Goal: Task Accomplishment & Management: Manage account settings

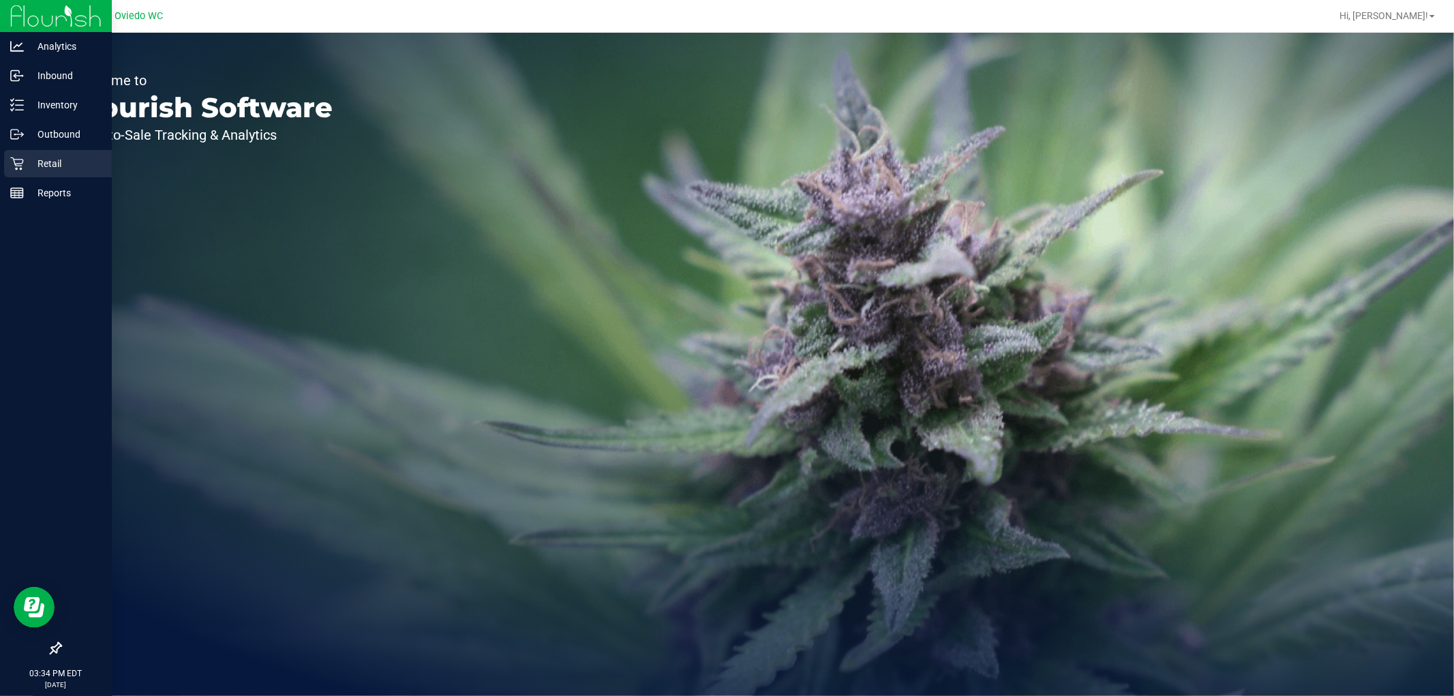
click at [44, 166] on p "Retail" at bounding box center [65, 163] width 82 height 16
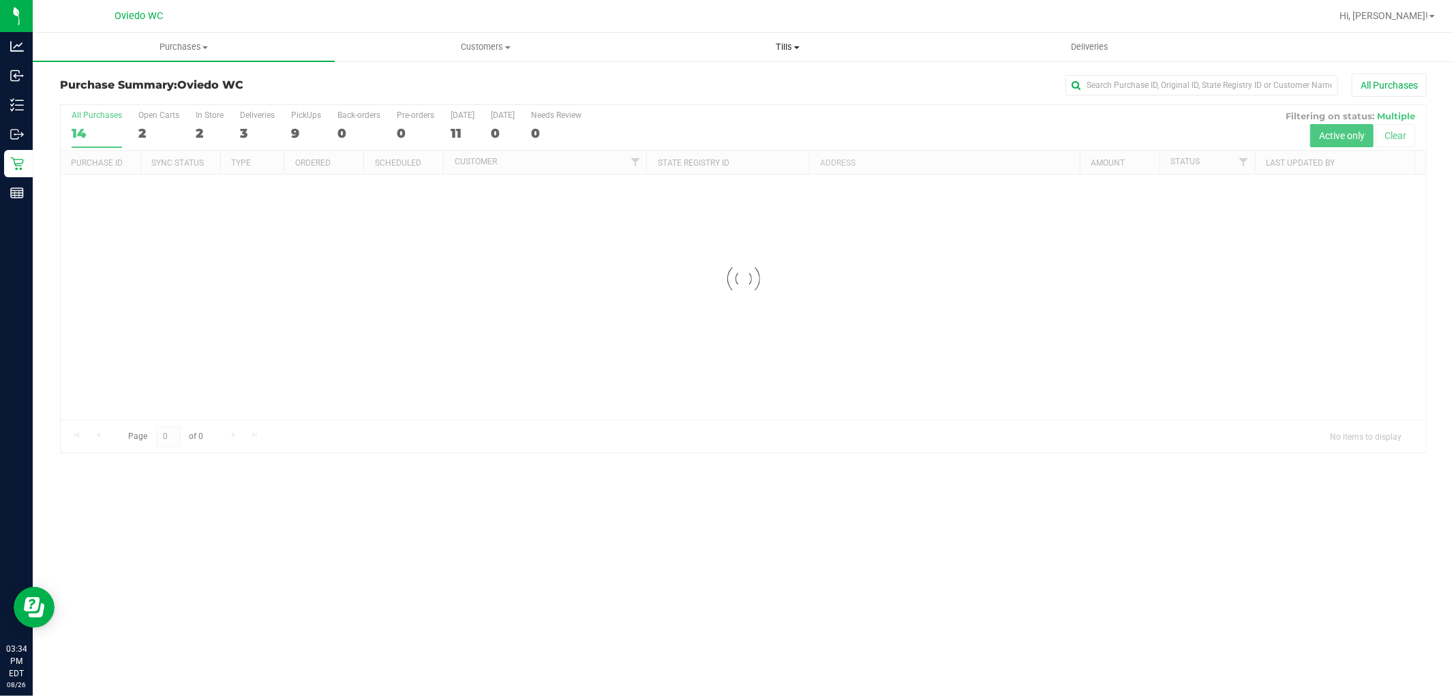
click at [787, 44] on span "Tills" at bounding box center [787, 47] width 301 height 12
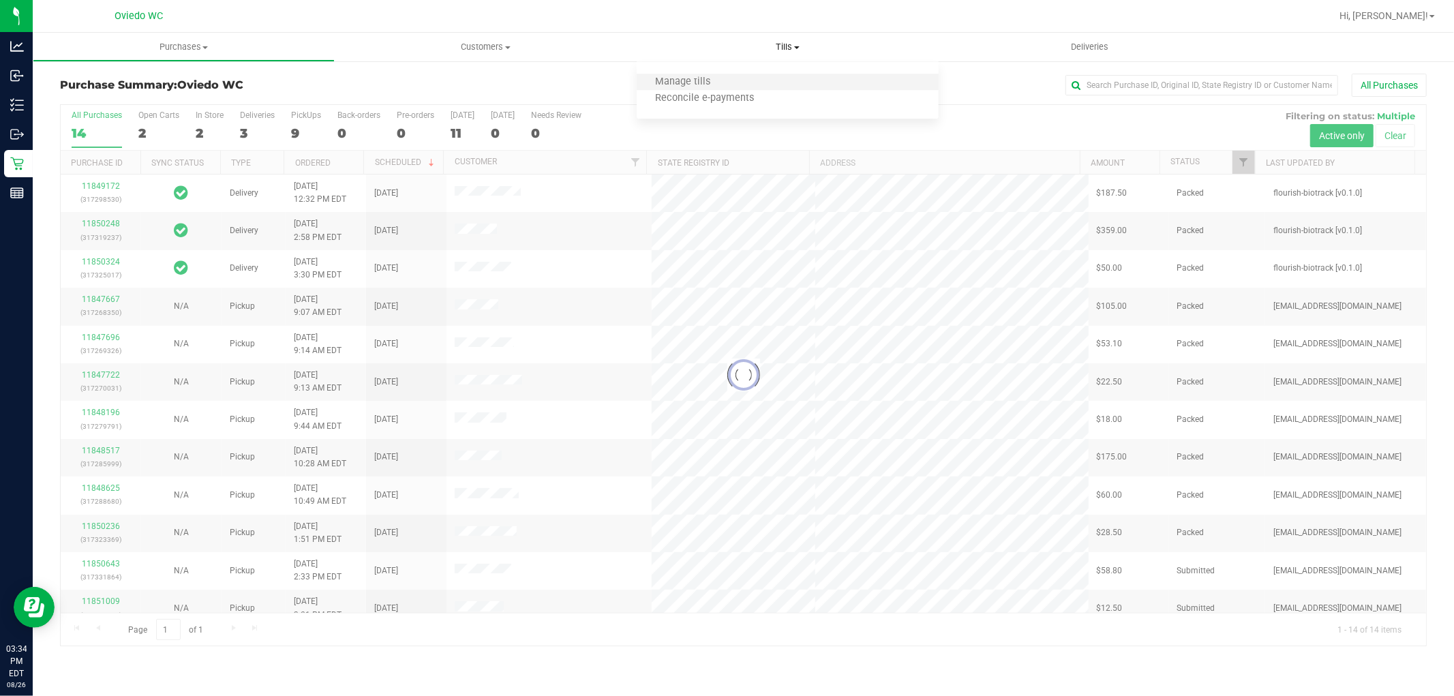
click at [747, 82] on li "Manage tills" at bounding box center [788, 82] width 302 height 16
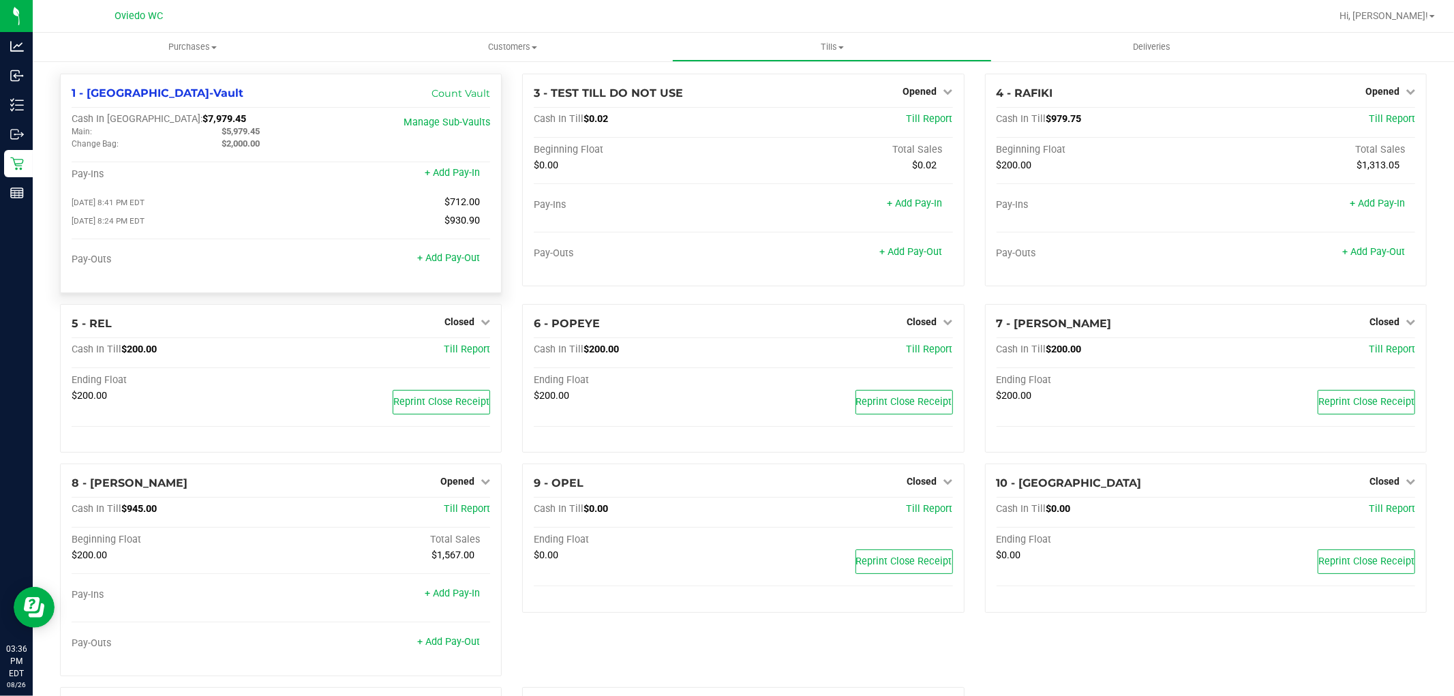
click at [202, 121] on span "$7,979.45" at bounding box center [224, 119] width 44 height 12
copy span "7,979.45"
click at [419, 260] on link "+ Add Pay-Out" at bounding box center [448, 258] width 63 height 12
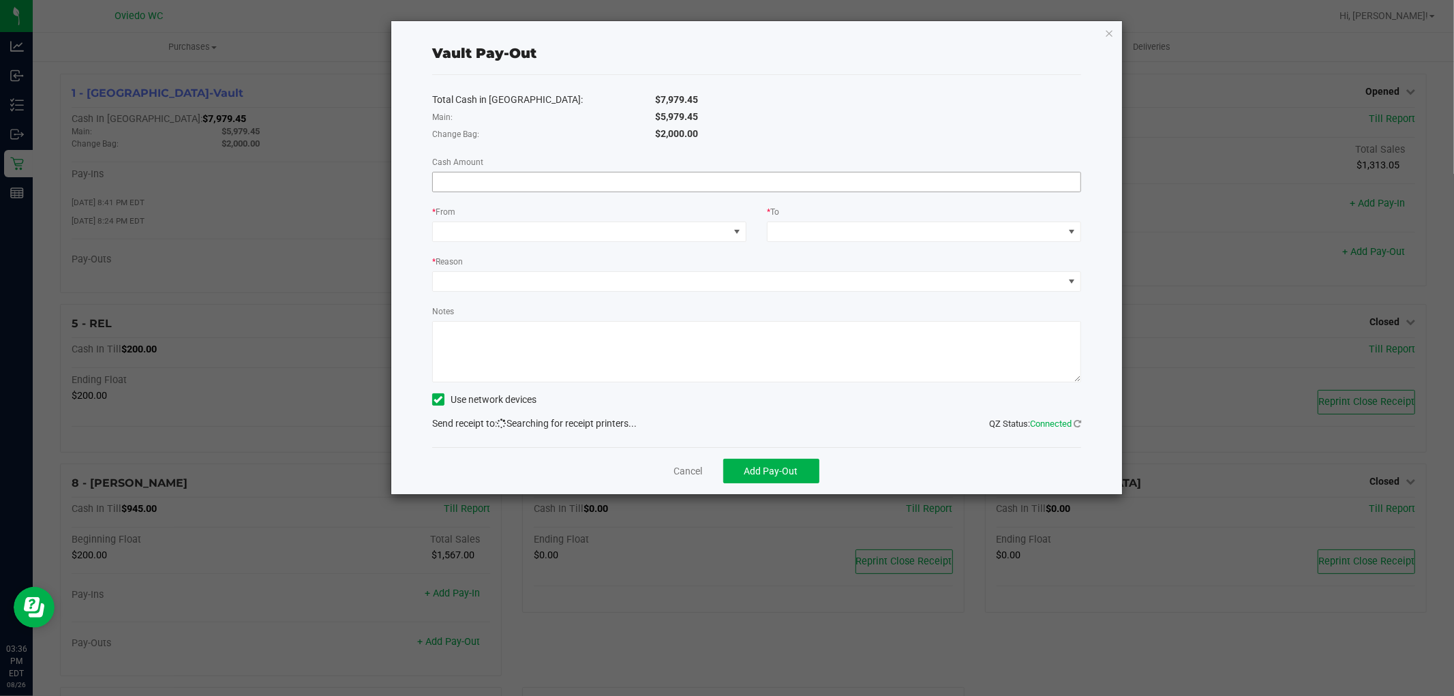
click at [672, 172] on input at bounding box center [757, 181] width 648 height 19
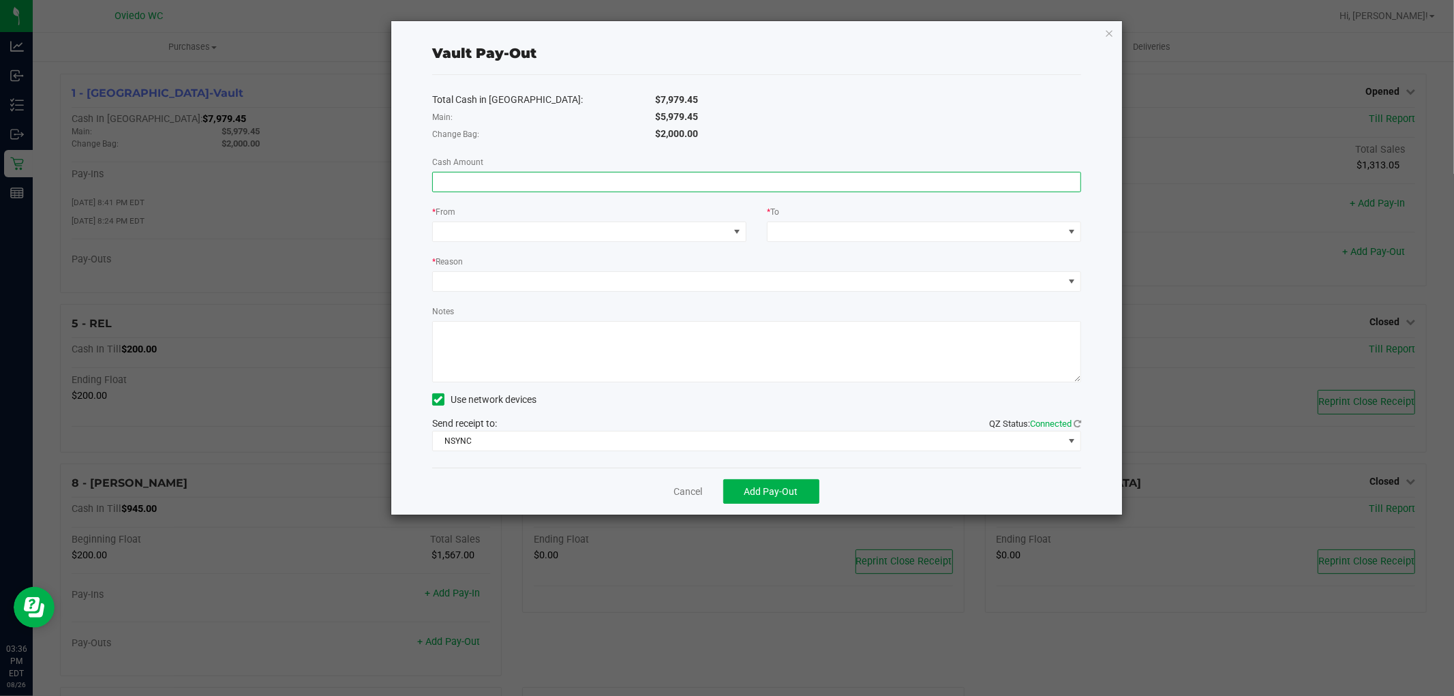
paste input "5979.45"
type input "$5,979.45"
click at [628, 233] on span at bounding box center [581, 231] width 296 height 19
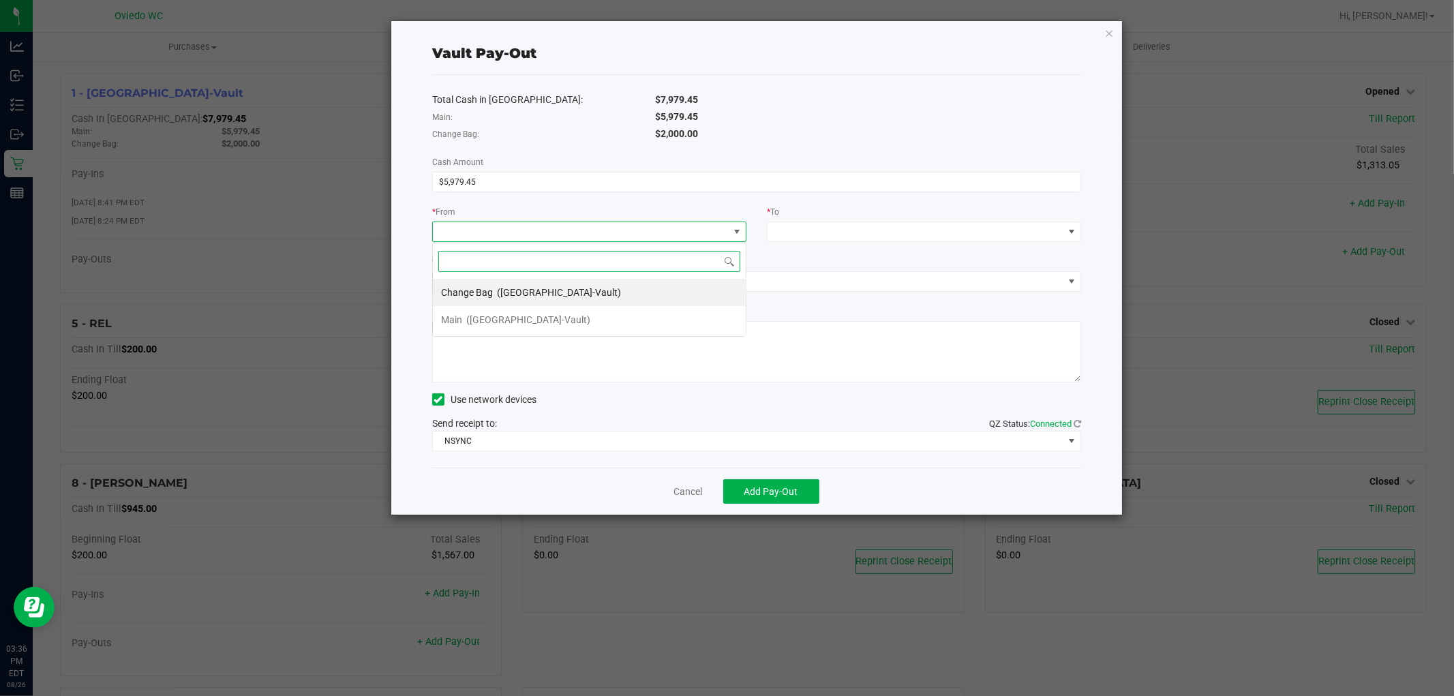
scroll to position [20, 314]
click at [556, 319] on li "Main ([GEOGRAPHIC_DATA]-Vault)" at bounding box center [589, 319] width 313 height 27
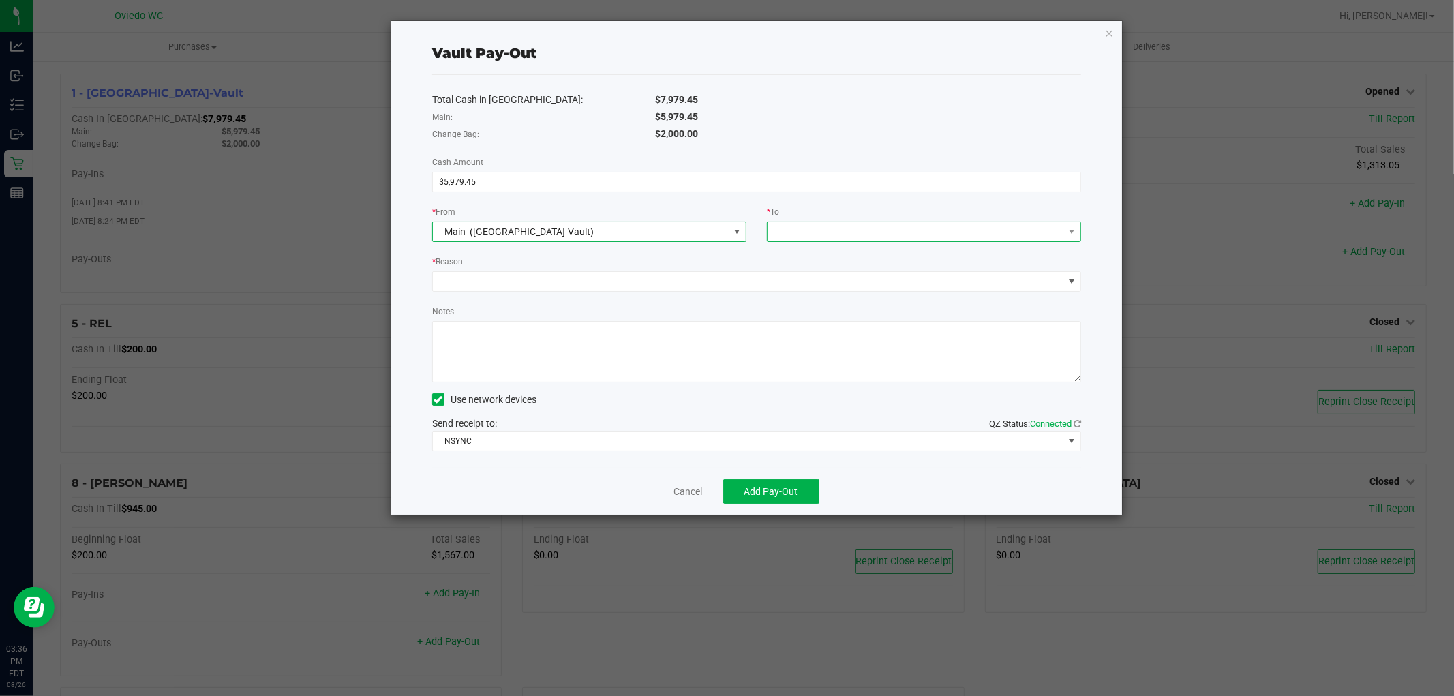
click at [896, 229] on span at bounding box center [915, 231] width 296 height 19
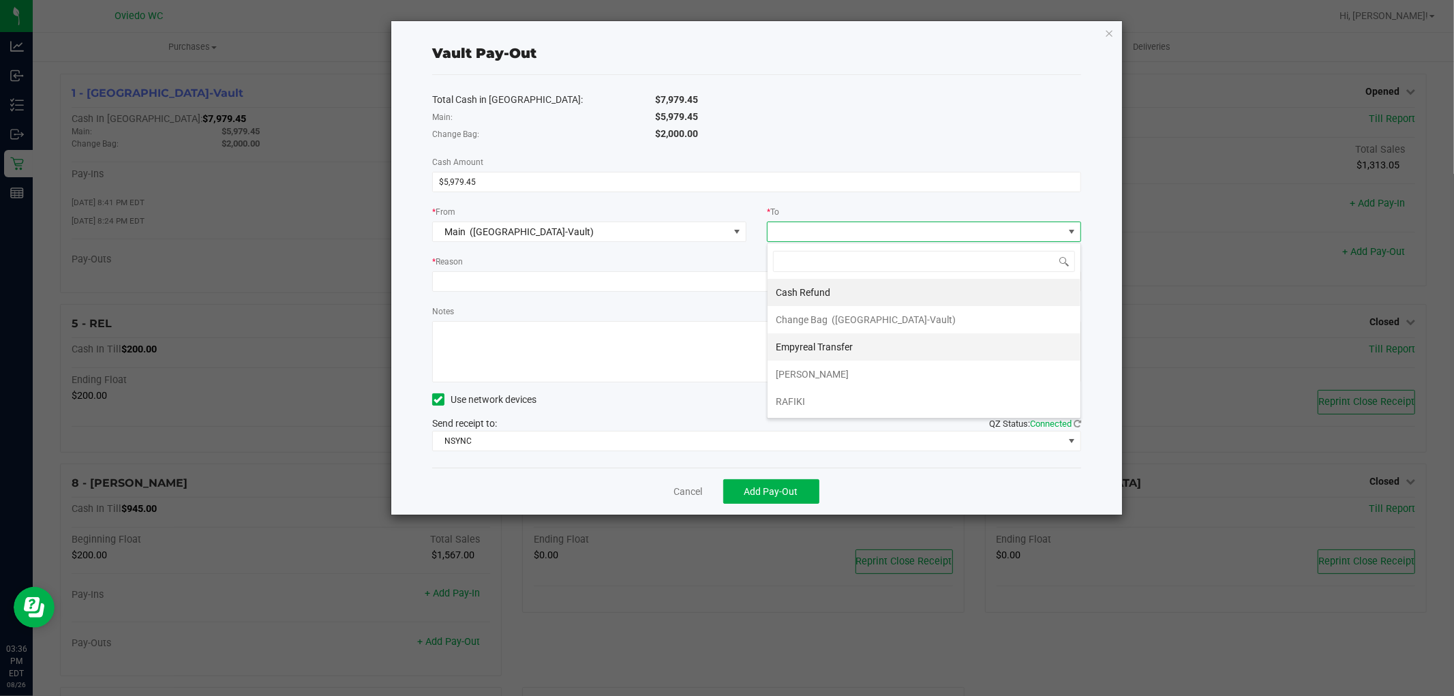
click at [810, 342] on span "Empyreal Transfer" at bounding box center [814, 346] width 77 height 11
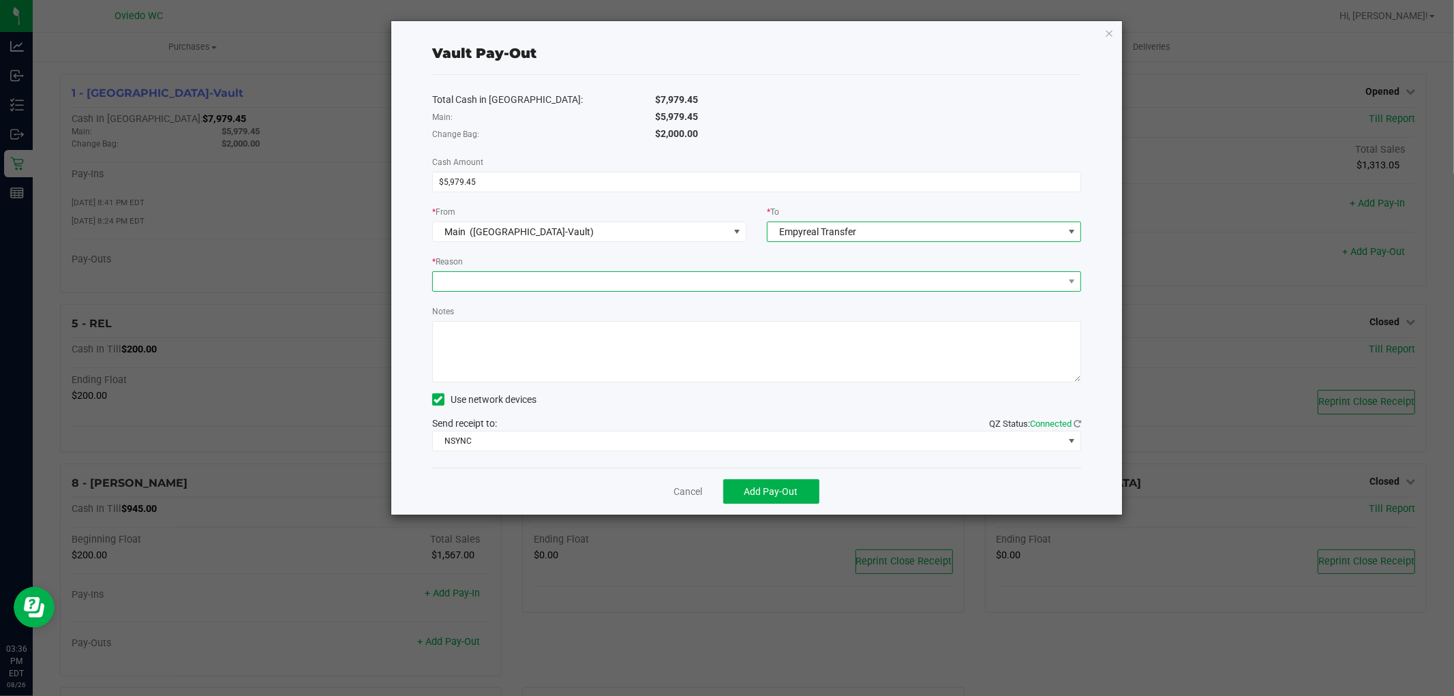
click at [636, 284] on span at bounding box center [748, 281] width 630 height 19
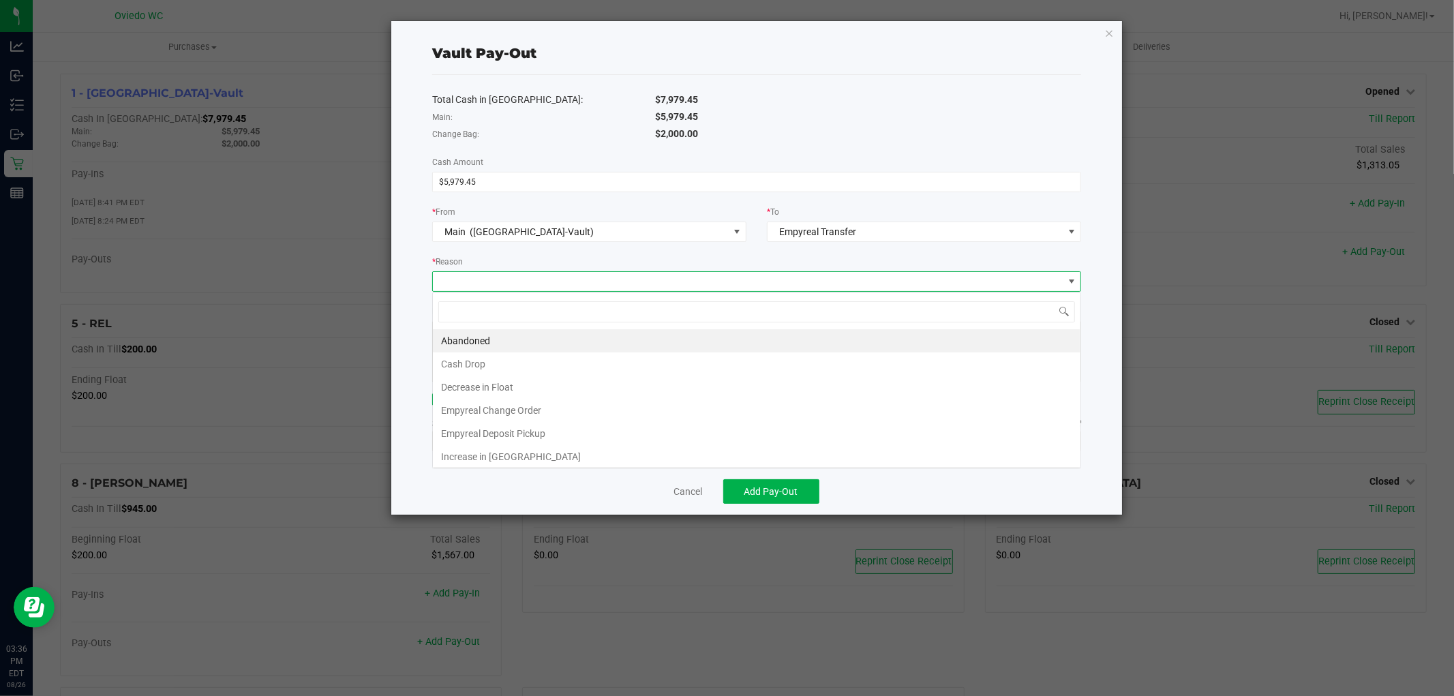
scroll to position [20, 649]
click at [516, 431] on li "Empyreal Deposit Pickup" at bounding box center [757, 433] width 648 height 23
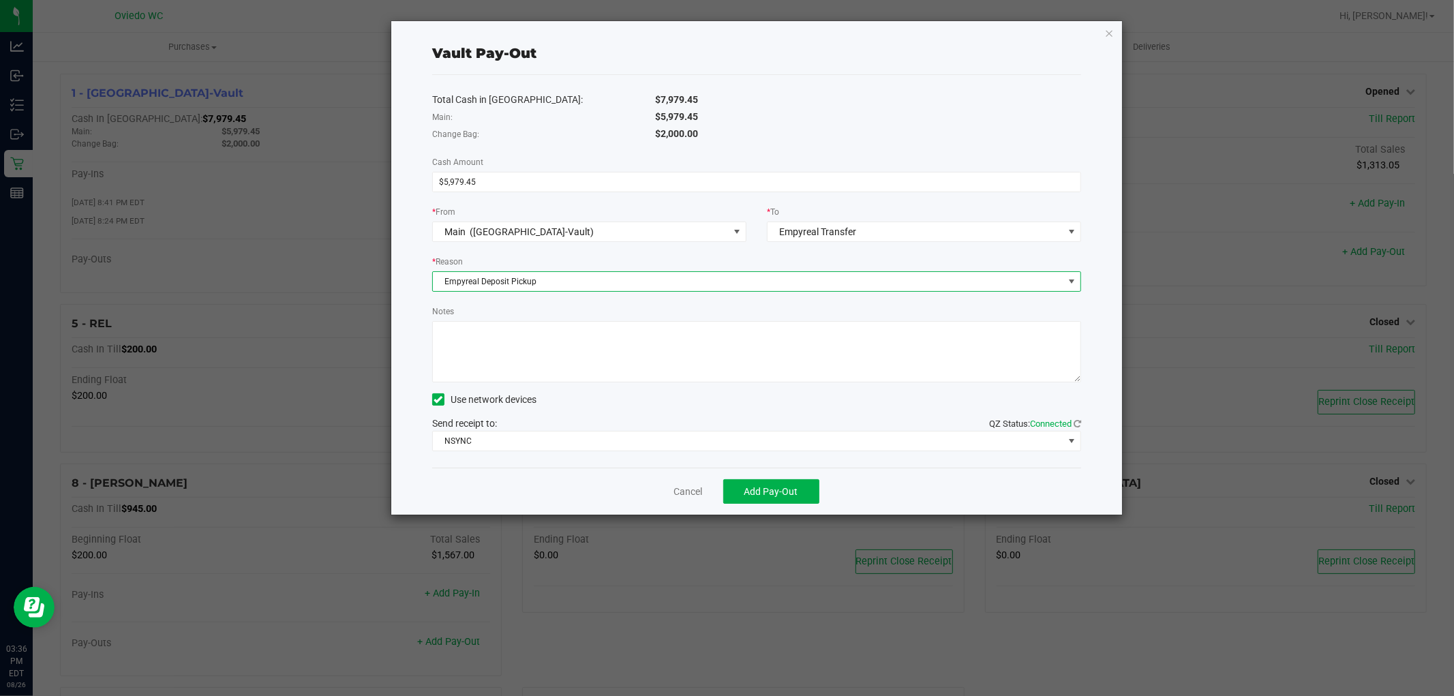
click at [564, 329] on textarea "Notes" at bounding box center [756, 351] width 649 height 61
paste textarea "5,979.45"
click at [438, 330] on textarea "Notes" at bounding box center [756, 351] width 649 height 61
click at [493, 342] on textarea "Notes" at bounding box center [756, 351] width 649 height 61
type textarea "$5,979.45 SM"
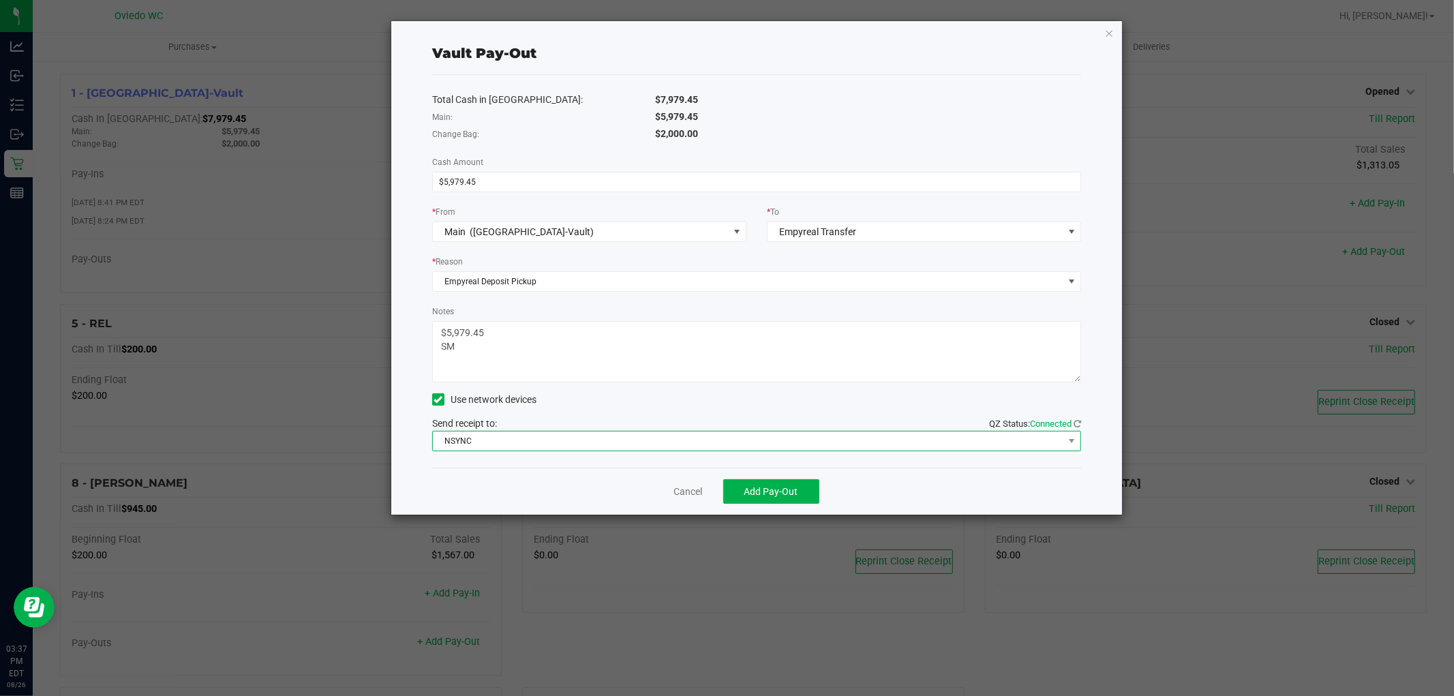
click at [507, 445] on span "NSYNC" at bounding box center [748, 440] width 630 height 19
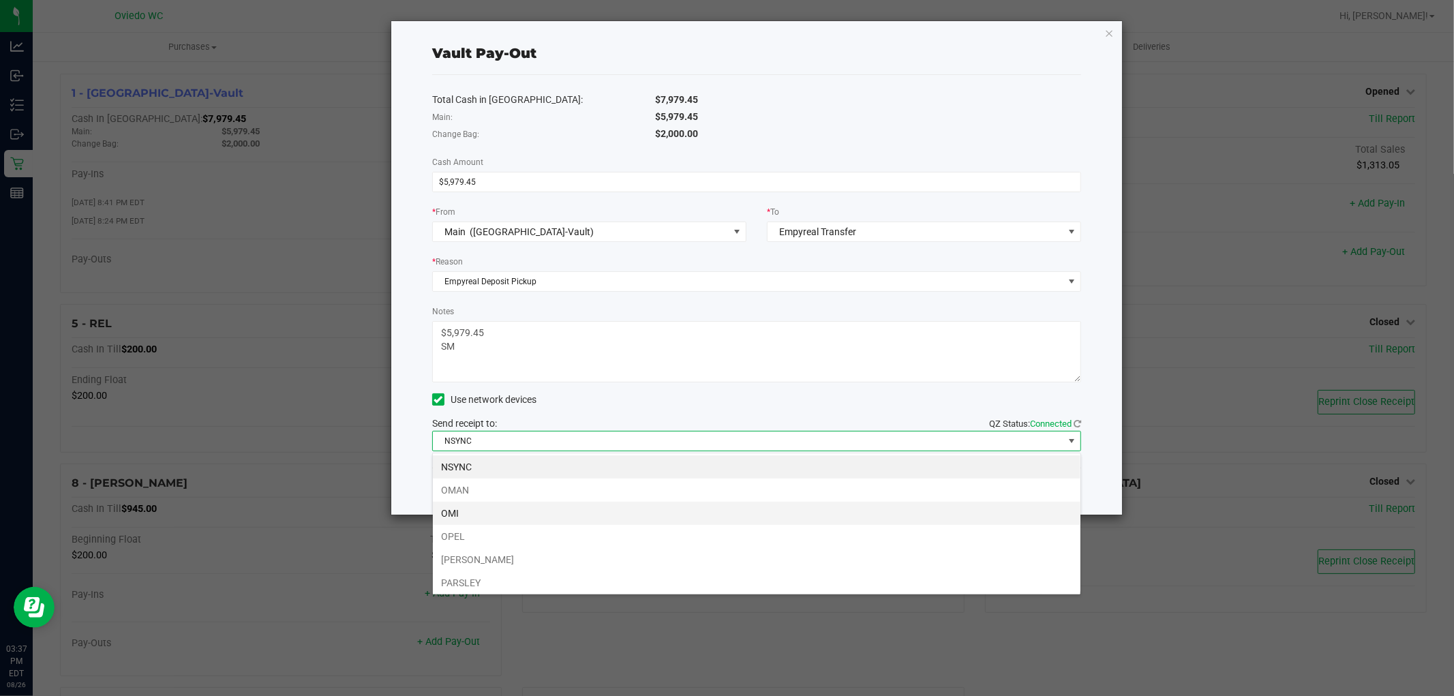
click at [468, 513] on li "OMI" at bounding box center [757, 513] width 648 height 23
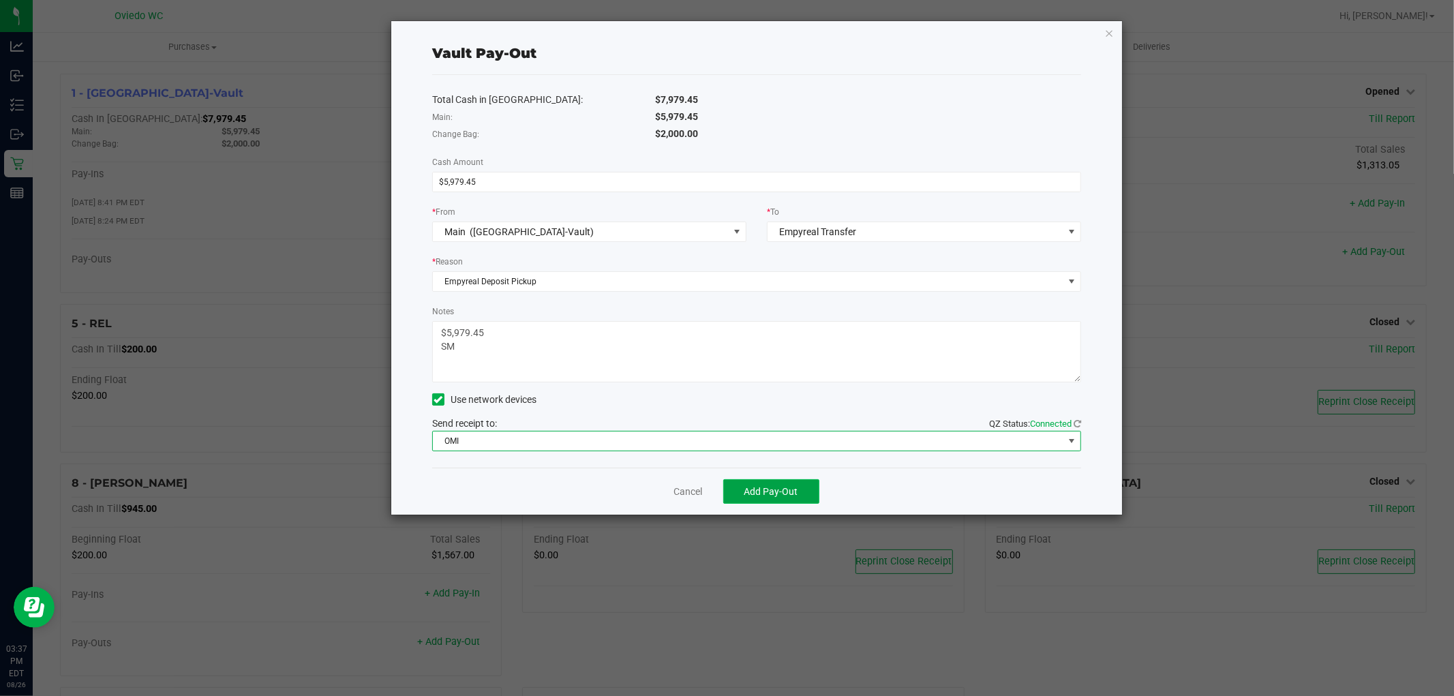
click at [769, 493] on span "Add Pay-Out" at bounding box center [771, 491] width 54 height 11
click at [676, 493] on link "Dismiss" at bounding box center [683, 492] width 33 height 14
